Goal: Find specific page/section: Find specific page/section

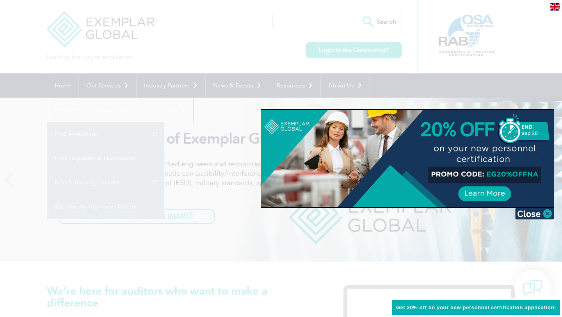
click at [432, 84] on div at bounding box center [281, 158] width 562 height 317
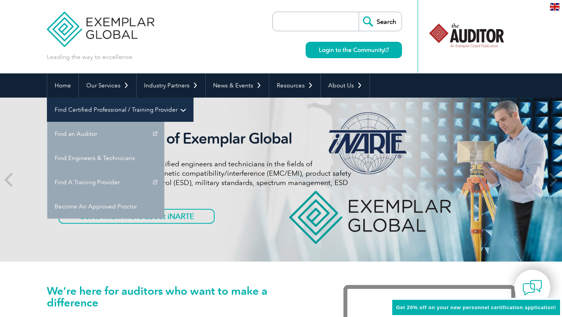
click at [193, 98] on link "Find Certified Professional / Training Provider" at bounding box center [120, 110] width 146 height 24
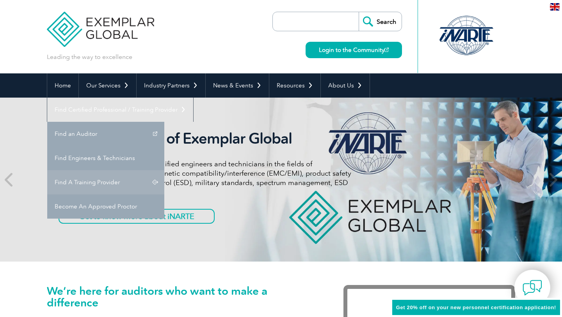
click at [164, 170] on link "Find A Training Provider" at bounding box center [105, 182] width 117 height 24
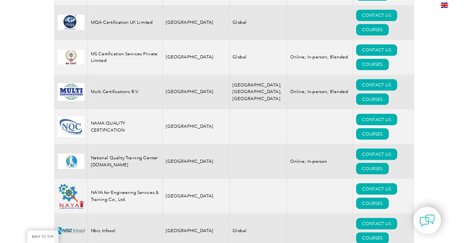
scroll to position [8830, 0]
